Goal: Task Accomplishment & Management: Use online tool/utility

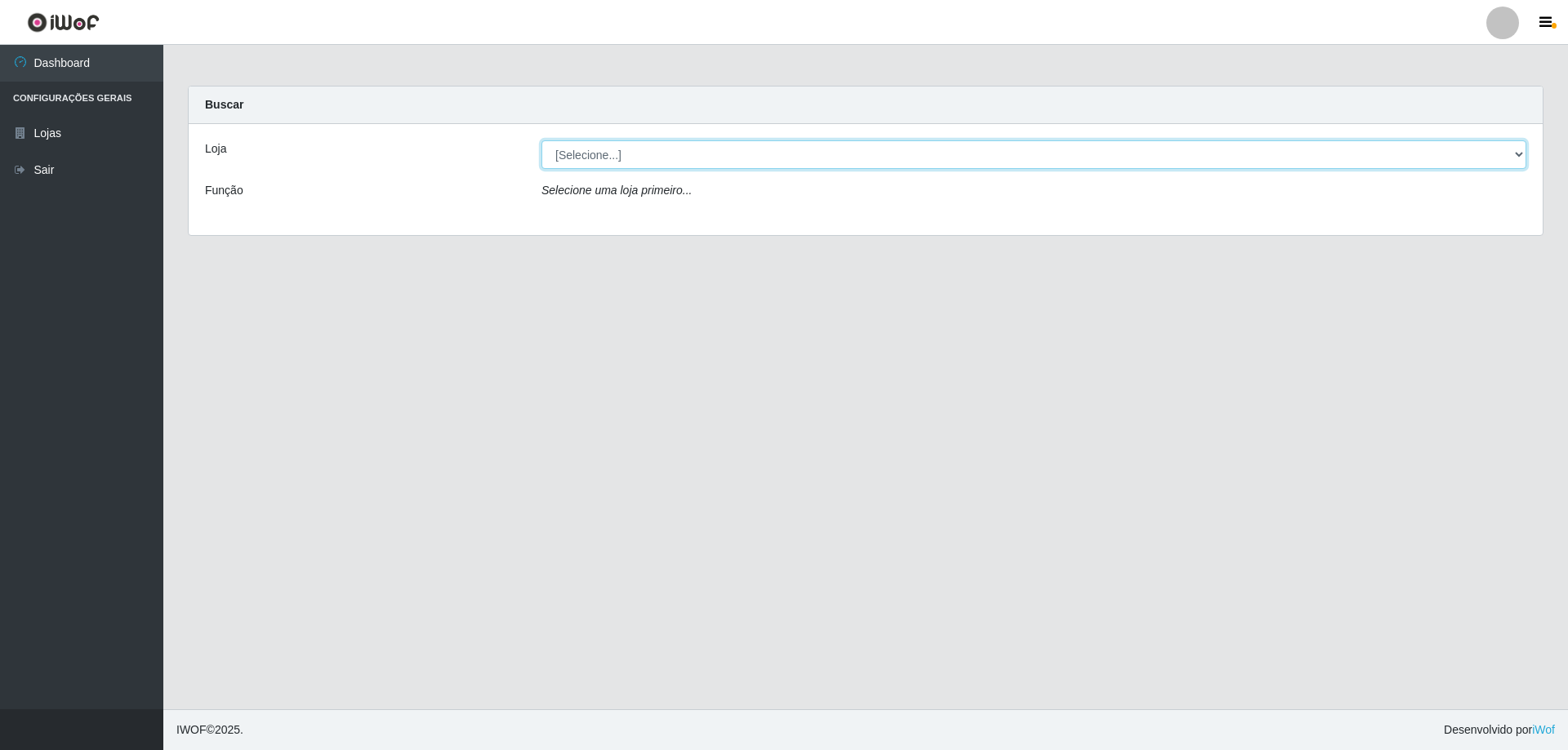
click at [603, 156] on select "[Selecione...] SuperShow Bis - Avenida 6 SuperShow [GEOGRAPHIC_DATA]" at bounding box center [1034, 155] width 985 height 29
click at [541, 141] on select "[Selecione...] SuperShow Bis - Avenida 6 SuperShow [GEOGRAPHIC_DATA]" at bounding box center [1034, 155] width 985 height 29
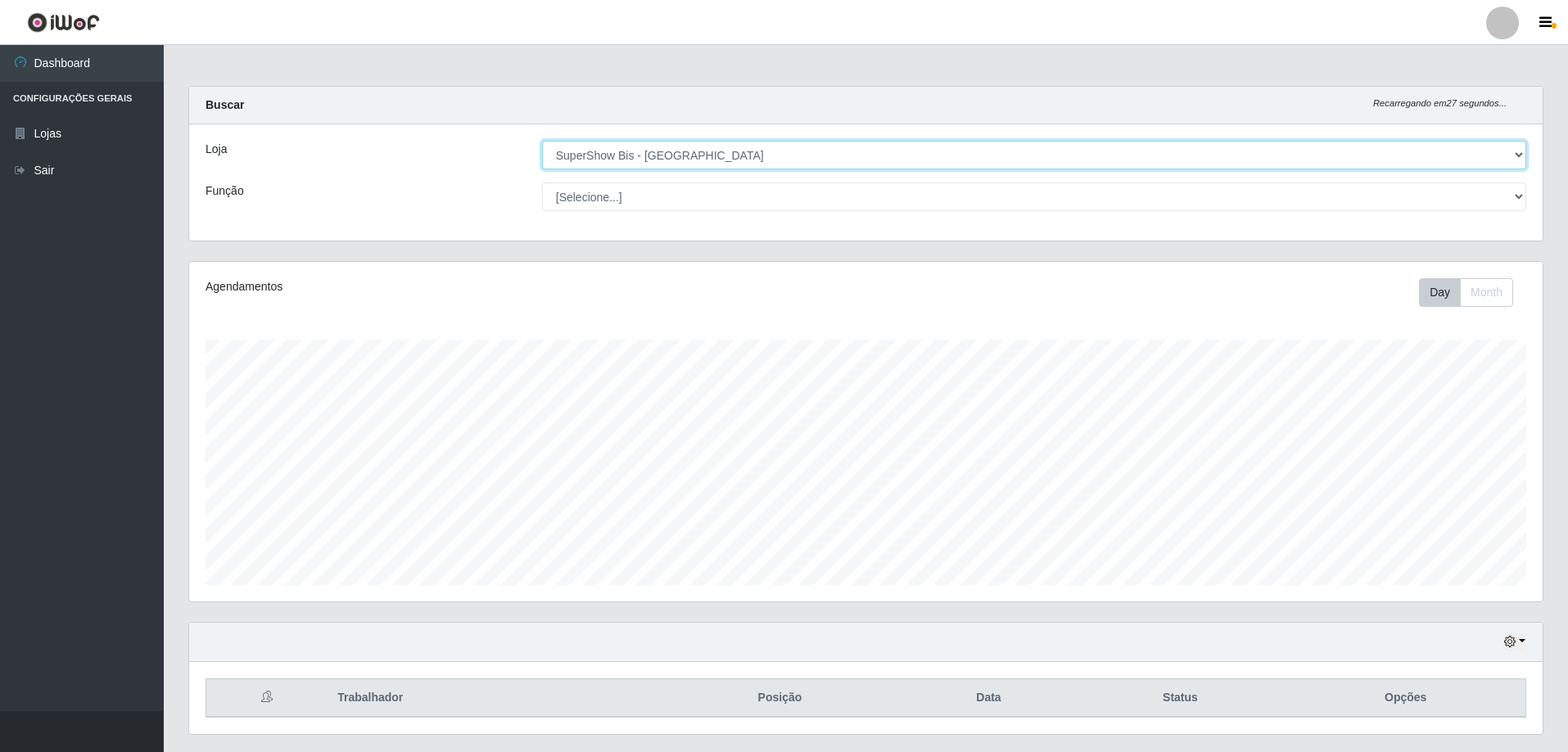
scroll to position [340, 1353]
click at [699, 148] on select "[Selecione...] SuperShow Bis - Avenida 6 SuperShow [GEOGRAPHIC_DATA]" at bounding box center [1034, 155] width 984 height 29
select select "60"
click at [542, 141] on select "[Selecione...] SuperShow Bis - Avenida 6 SuperShow [GEOGRAPHIC_DATA]" at bounding box center [1034, 155] width 984 height 29
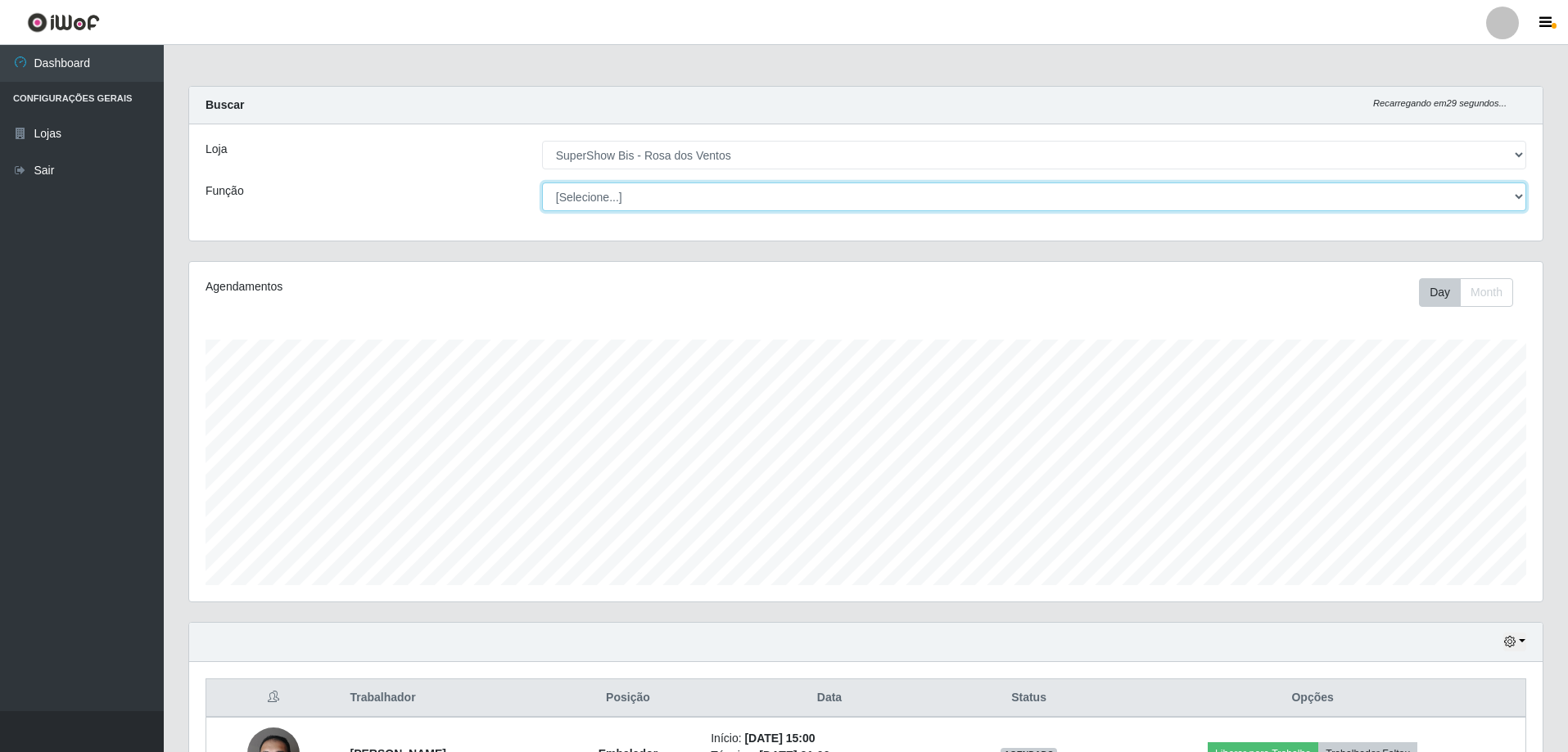
click at [638, 193] on select "[Selecione...] ASG ASG + ASG ++ Auxiliar de Cozinha Balconista de Açougue Balco…" at bounding box center [1034, 197] width 984 height 29
click at [542, 183] on select "[Selecione...] ASG ASG + ASG ++ Auxiliar de Cozinha Balconista de Açougue Balco…" at bounding box center [1034, 197] width 984 height 29
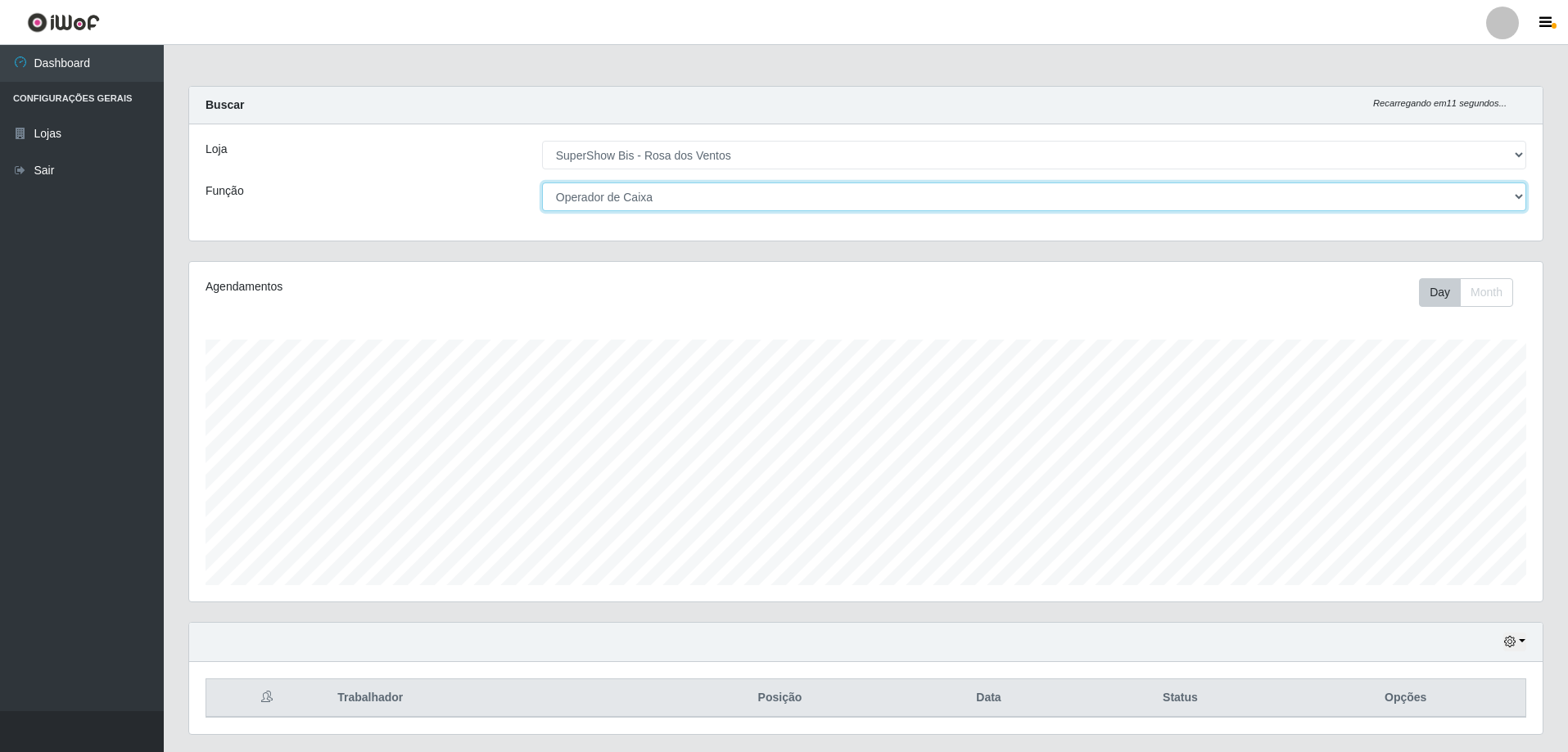
click at [613, 194] on select "[Selecione...] ASG ASG + ASG ++ Auxiliar de Cozinha Balconista de Açougue Balco…" at bounding box center [1034, 197] width 984 height 29
select select "1"
click at [542, 183] on select "[Selecione...] ASG ASG + ASG ++ Auxiliar de Cozinha Balconista de Açougue Balco…" at bounding box center [1034, 197] width 984 height 29
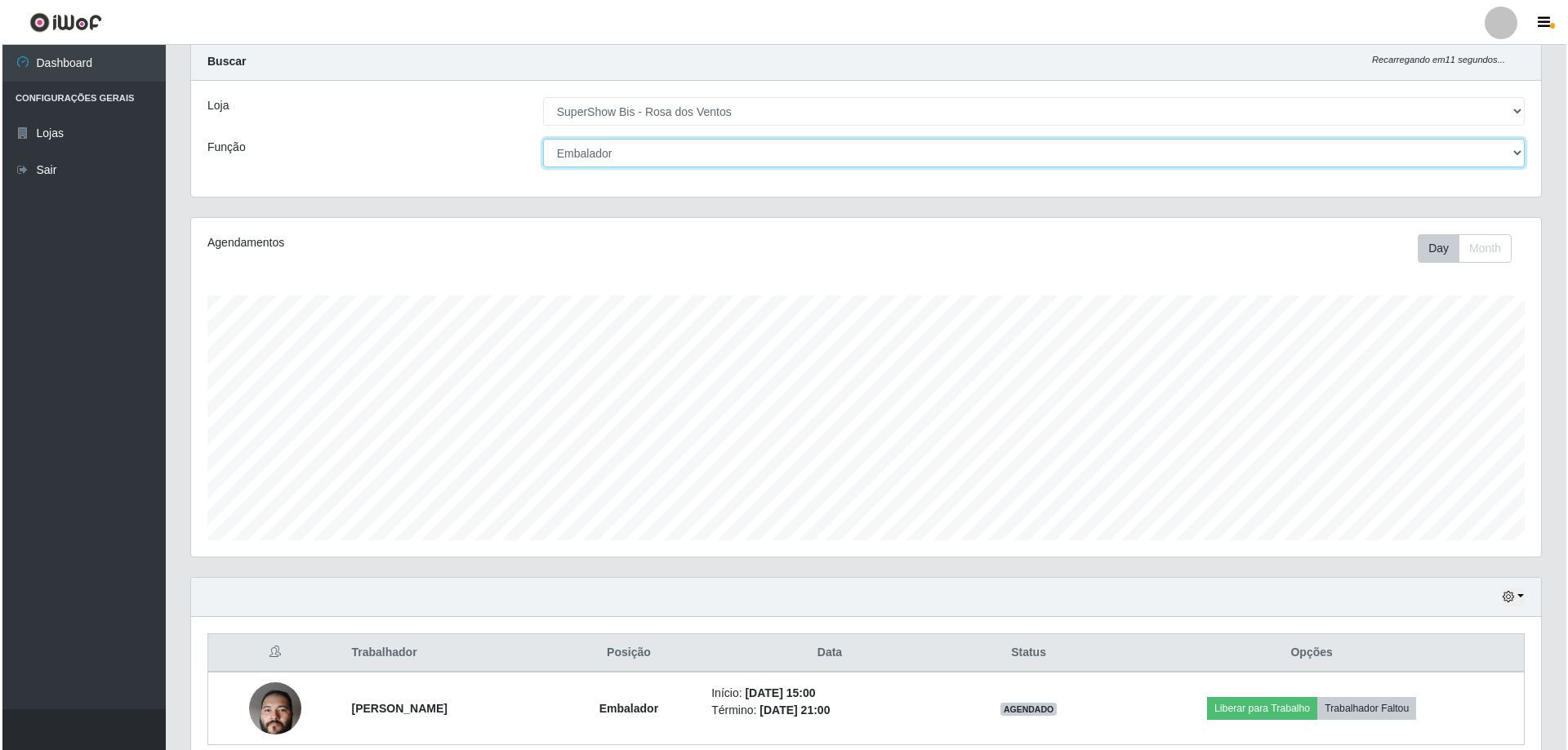
scroll to position [116, 0]
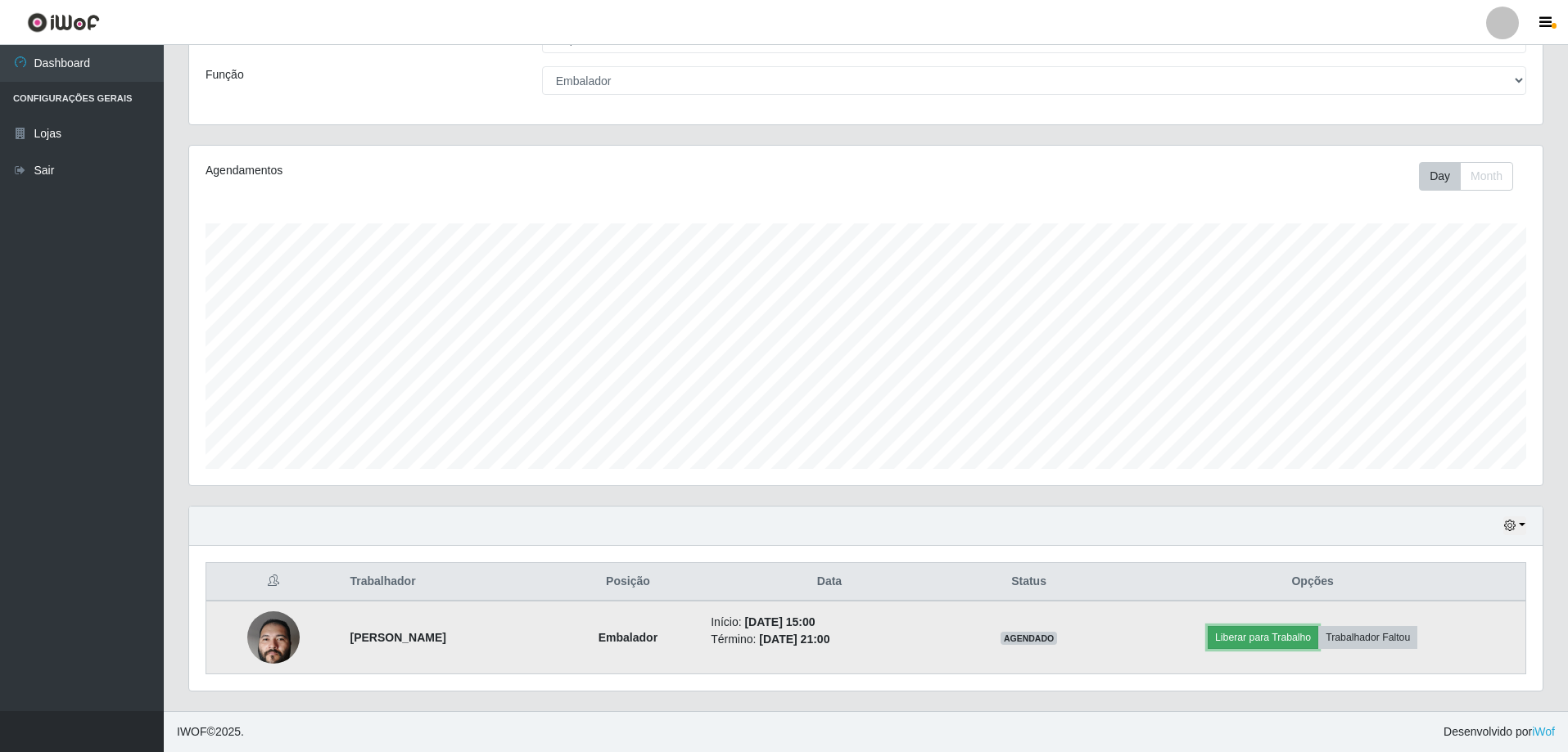
click at [1301, 636] on button "Liberar para Trabalho" at bounding box center [1262, 638] width 111 height 23
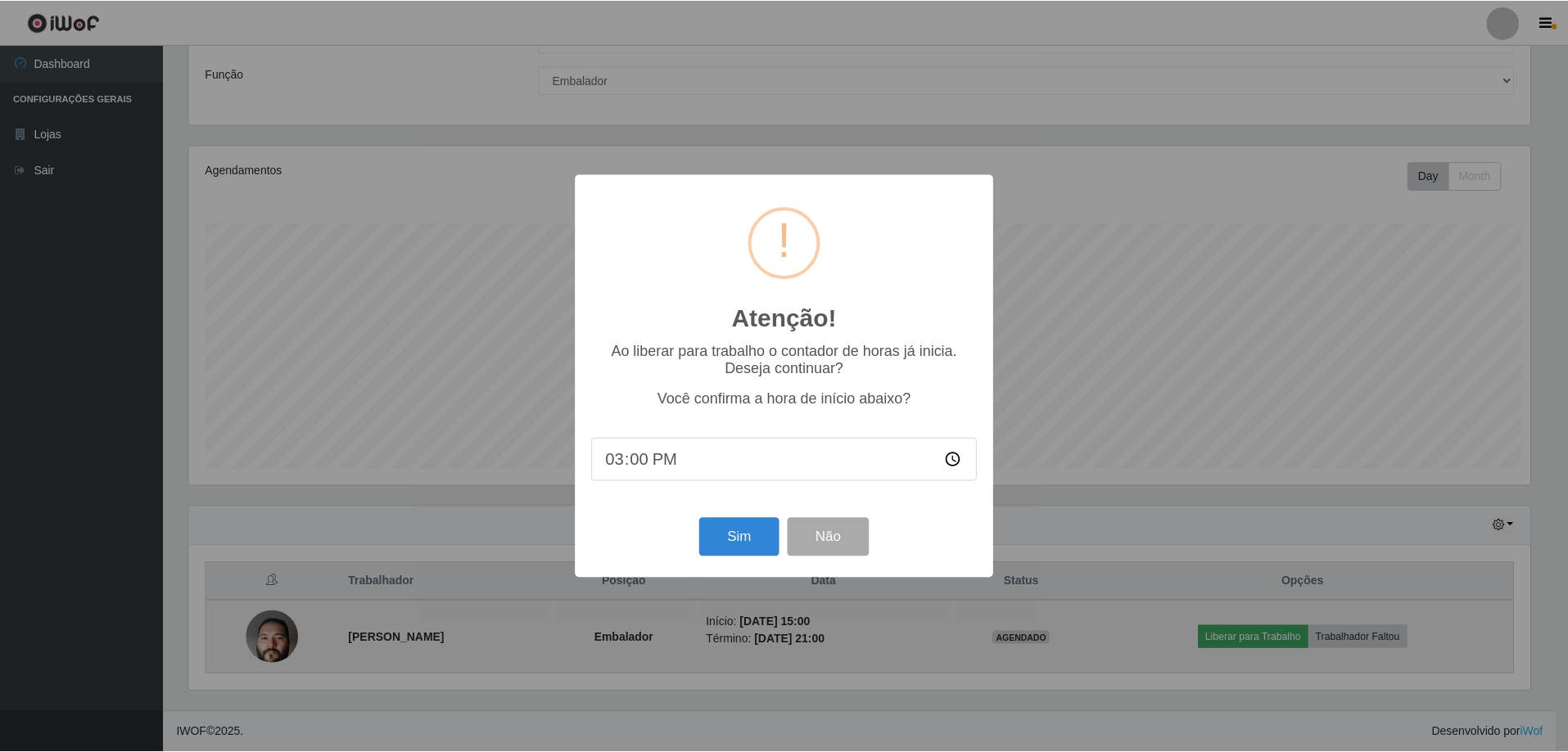
scroll to position [340, 1345]
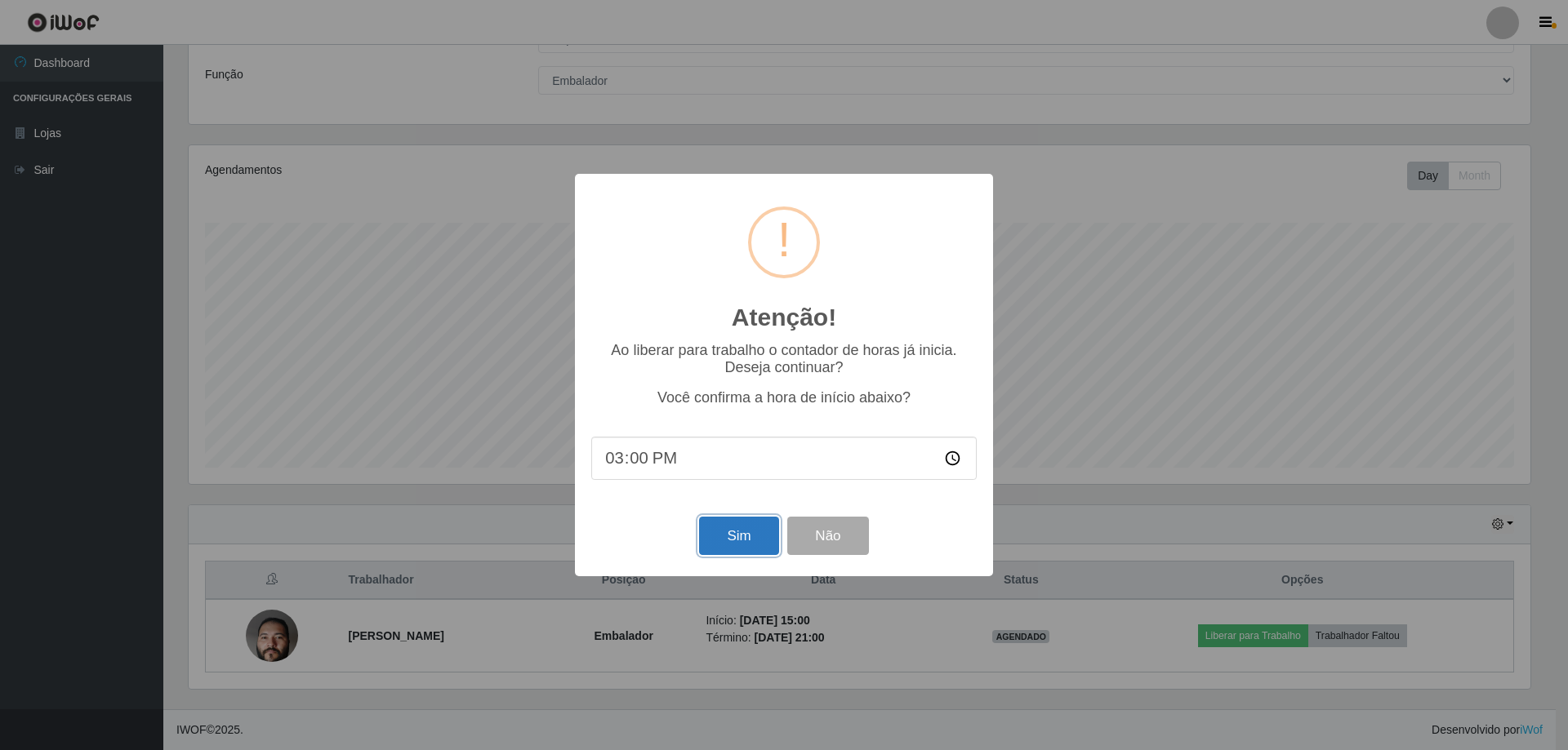
click at [748, 552] on button "Sim" at bounding box center [739, 536] width 79 height 38
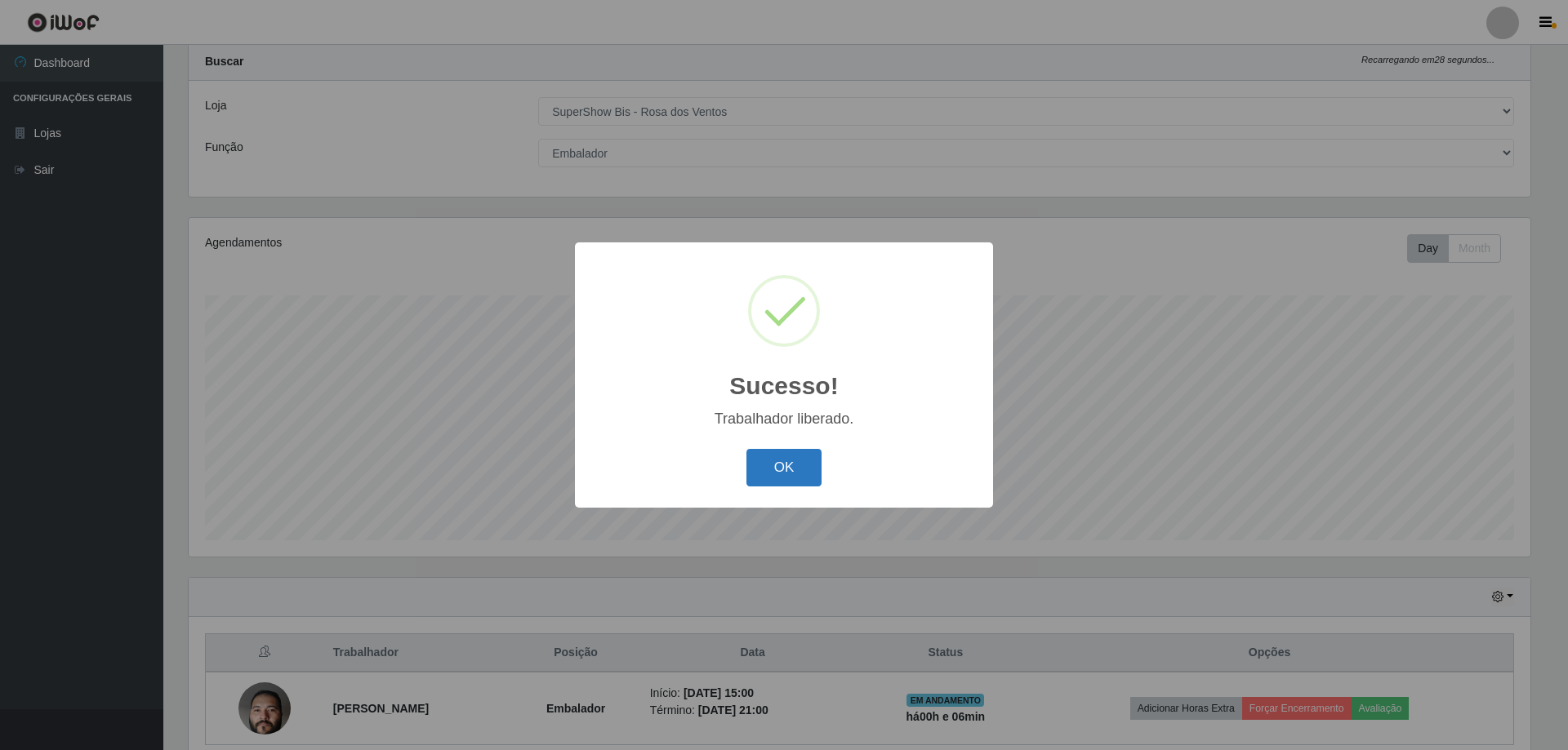
click at [797, 480] on button "OK" at bounding box center [784, 468] width 76 height 38
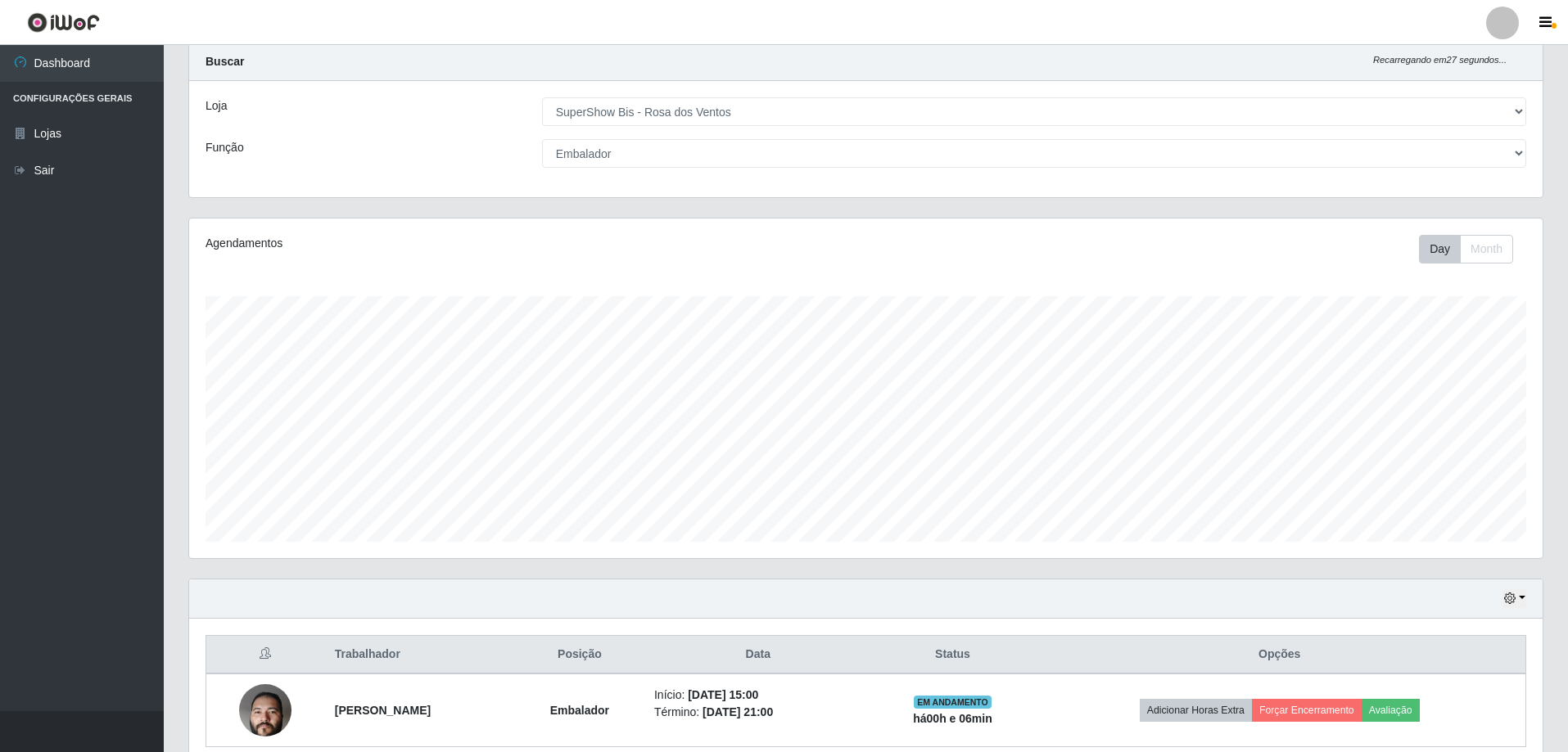
scroll to position [340, 1353]
